Goal: Find specific page/section: Find specific page/section

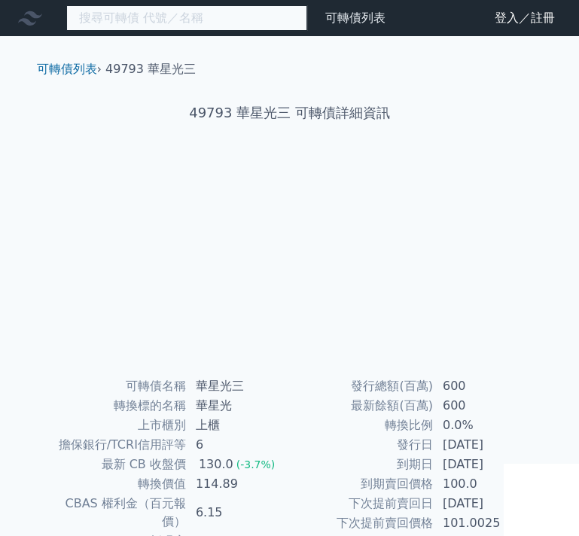
click at [127, 19] on input at bounding box center [186, 18] width 241 height 26
click at [167, 21] on input at bounding box center [186, 18] width 241 height 26
click at [197, 17] on input "49794" at bounding box center [186, 18] width 241 height 26
type input "4"
type input "4979"
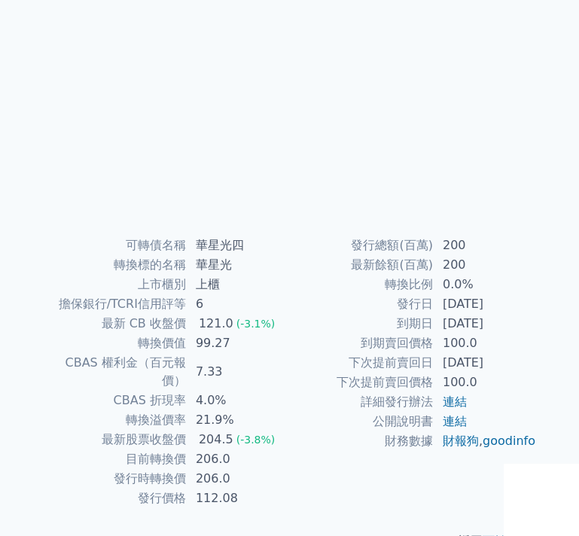
scroll to position [150, 0]
